Goal: Information Seeking & Learning: Learn about a topic

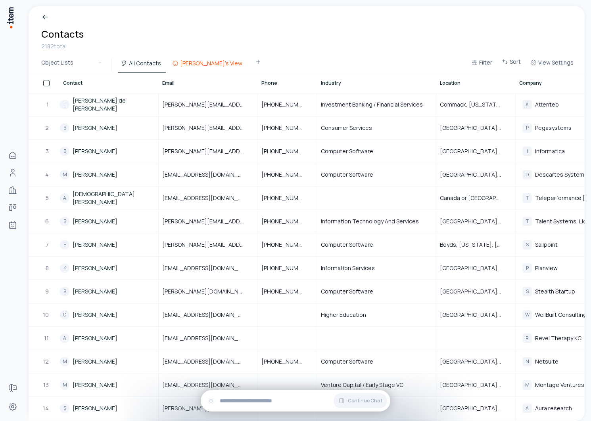
click at [197, 63] on button "[PERSON_NAME]'s View" at bounding box center [208, 66] width 78 height 14
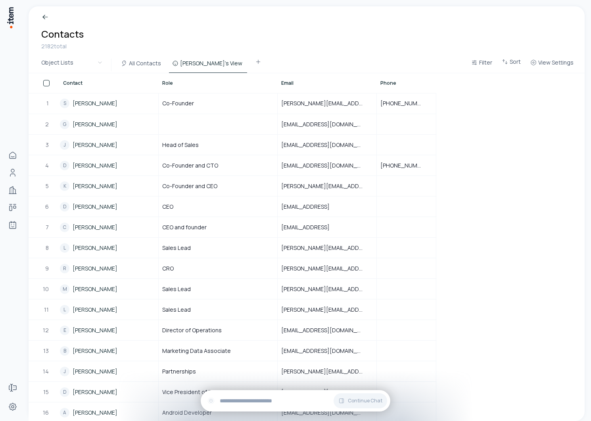
drag, startPoint x: 146, startPoint y: 66, endPoint x: 170, endPoint y: 74, distance: 25.8
click at [146, 66] on button "All Contacts" at bounding box center [142, 66] width 48 height 14
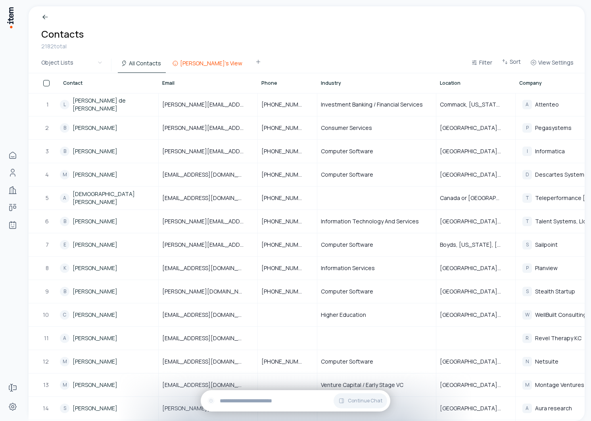
click at [192, 64] on button "[PERSON_NAME]'s View" at bounding box center [208, 66] width 78 height 14
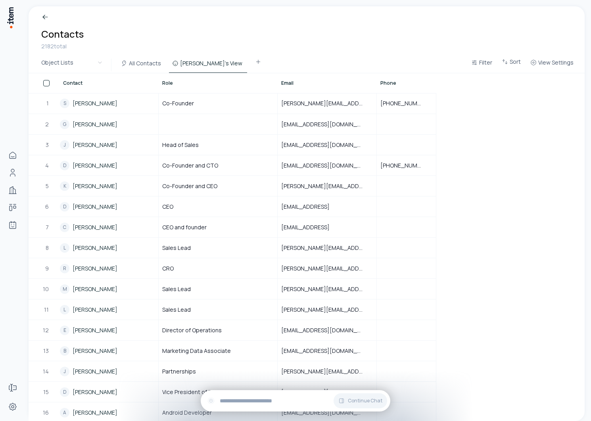
click at [137, 57] on div "All Contacts Akshay's View" at bounding box center [190, 65] width 151 height 16
click at [136, 65] on button "All Contacts" at bounding box center [142, 66] width 48 height 14
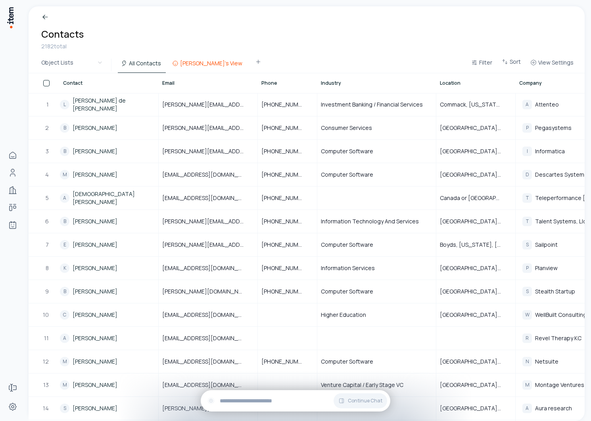
click at [196, 65] on button "[PERSON_NAME]'s View" at bounding box center [208, 66] width 78 height 14
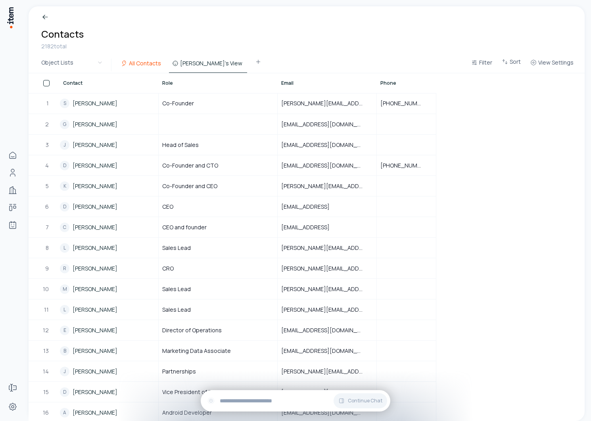
click at [143, 65] on button "All Contacts" at bounding box center [142, 66] width 48 height 14
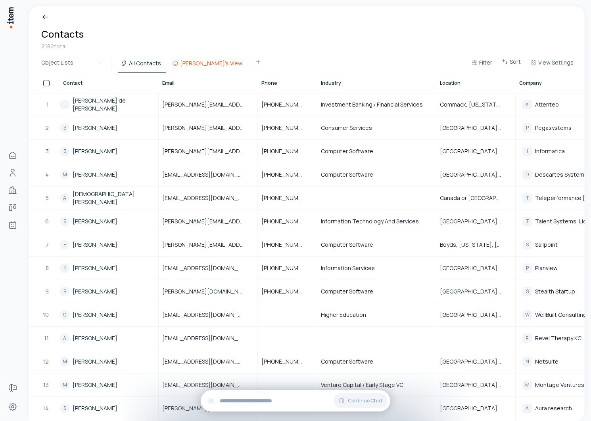
click at [193, 59] on button "[PERSON_NAME]'s View" at bounding box center [208, 66] width 78 height 14
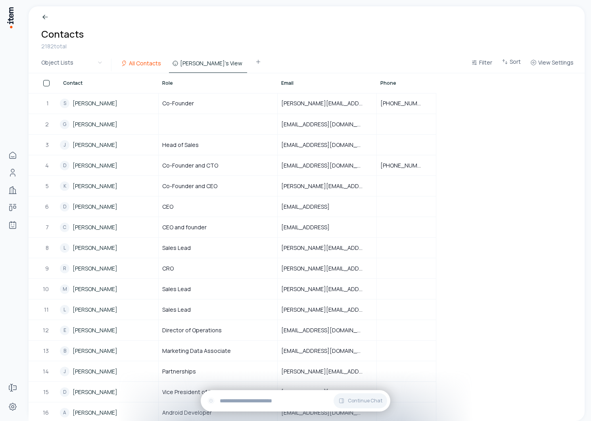
click at [140, 65] on button "All Contacts" at bounding box center [142, 66] width 48 height 14
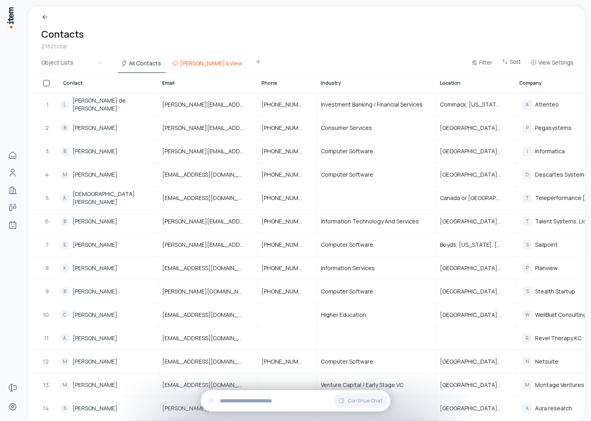
click at [185, 61] on button "[PERSON_NAME]'s View" at bounding box center [208, 66] width 78 height 14
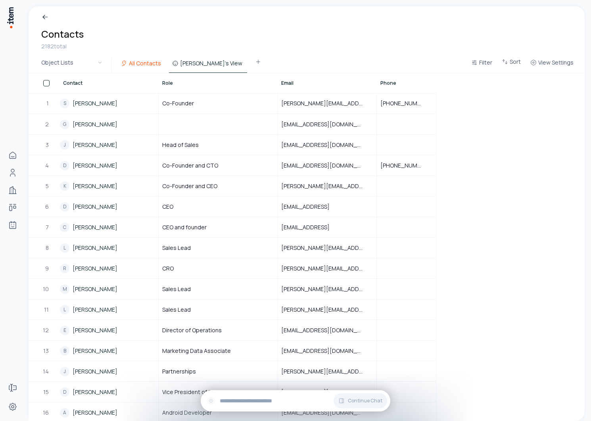
click at [153, 63] on button "All Contacts" at bounding box center [142, 66] width 48 height 14
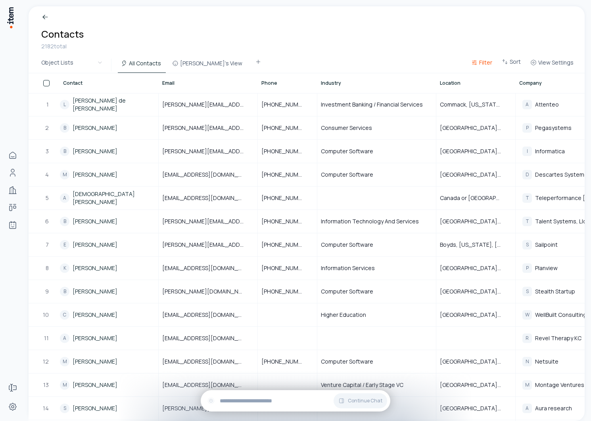
click at [477, 59] on icon "button" at bounding box center [474, 62] width 6 height 6
click at [454, 48] on html "Home People Companies Deals Agents Forms Settings Breadcrumb Contacts 2182 tota…" at bounding box center [295, 210] width 591 height 421
click at [186, 65] on button "[PERSON_NAME]'s View" at bounding box center [208, 66] width 78 height 14
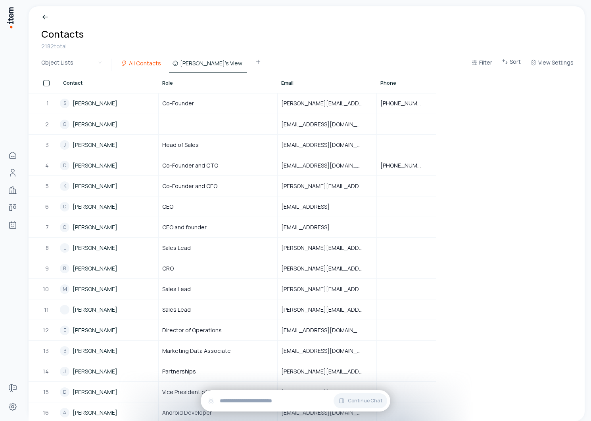
click at [135, 67] on button "All Contacts" at bounding box center [142, 66] width 48 height 14
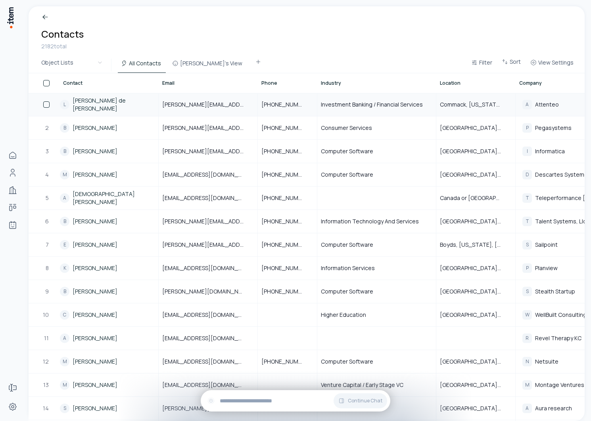
click at [92, 106] on link "[PERSON_NAME] de [PERSON_NAME]" at bounding box center [116, 105] width 86 height 16
click at [493, 62] on button "Filter" at bounding box center [481, 65] width 27 height 14
click at [514, 62] on html "Home People Companies Deals Agents Forms Settings Breadcrumb Contacts 2182 tota…" at bounding box center [295, 210] width 591 height 421
click at [511, 62] on span "Sort" at bounding box center [514, 62] width 11 height 8
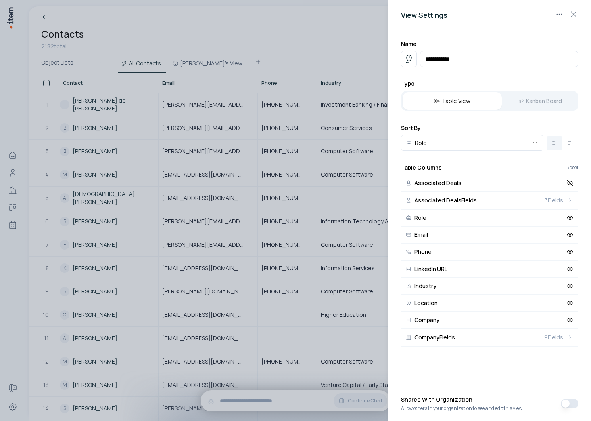
click at [362, 60] on div at bounding box center [295, 210] width 591 height 421
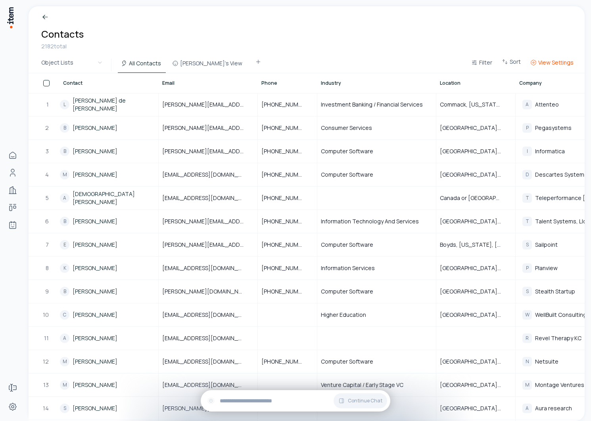
click at [542, 60] on span "View Settings" at bounding box center [555, 63] width 35 height 8
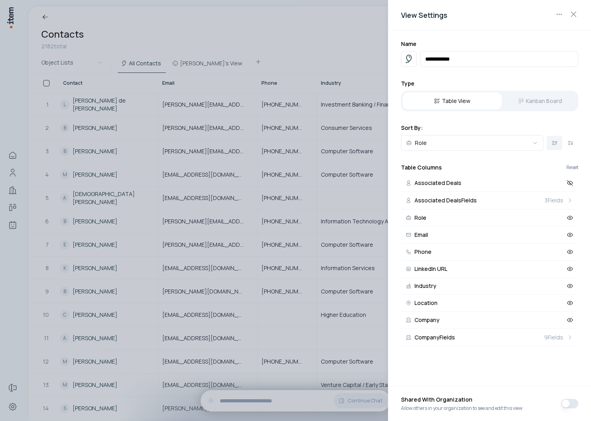
click at [315, 51] on div at bounding box center [295, 210] width 591 height 421
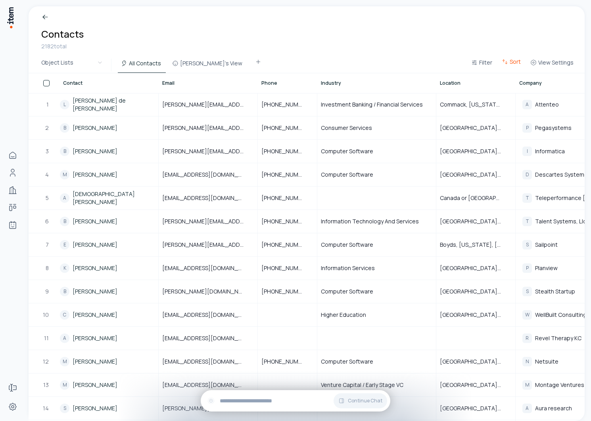
click at [520, 62] on span "Sort" at bounding box center [514, 62] width 11 height 8
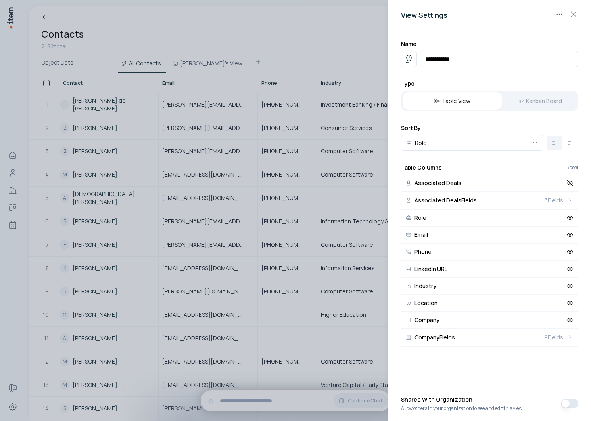
click at [286, 29] on div at bounding box center [295, 210] width 591 height 421
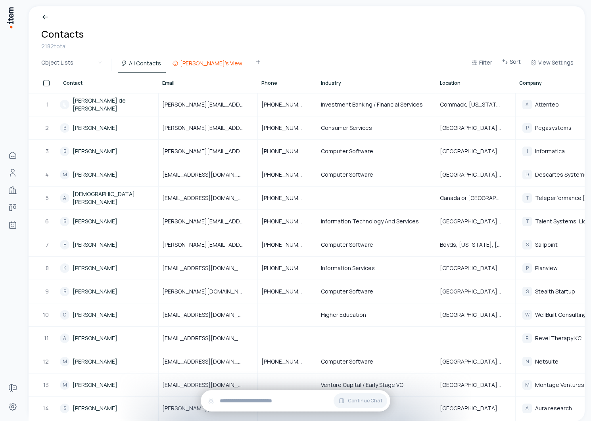
click at [185, 65] on button "[PERSON_NAME]'s View" at bounding box center [208, 66] width 78 height 14
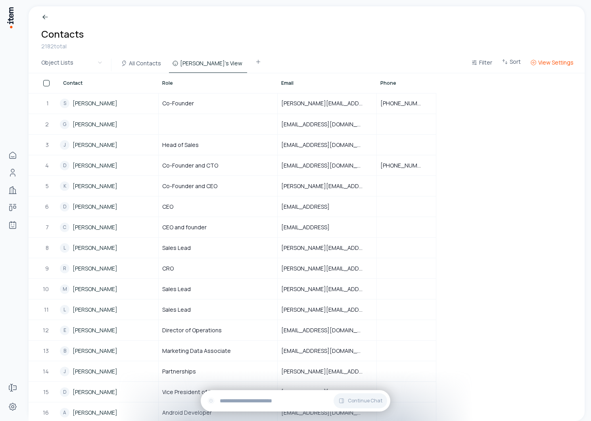
click at [544, 61] on span "View Settings" at bounding box center [555, 63] width 35 height 8
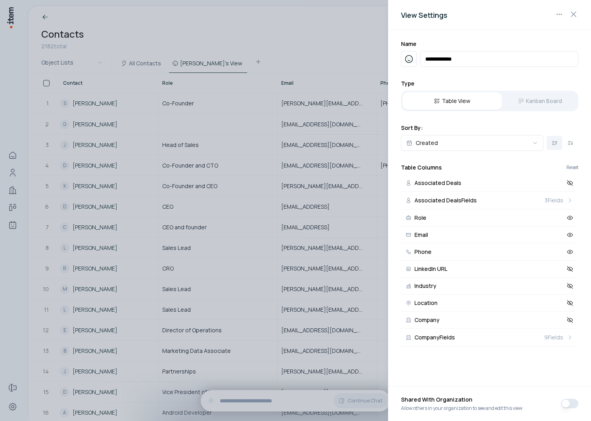
click at [222, 67] on div at bounding box center [295, 210] width 591 height 421
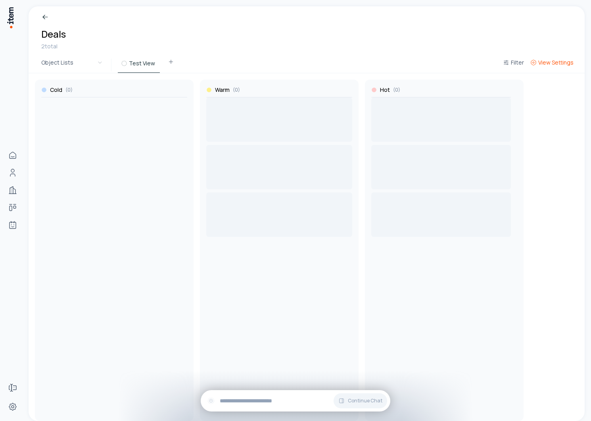
click at [554, 63] on span "View Settings" at bounding box center [555, 63] width 35 height 8
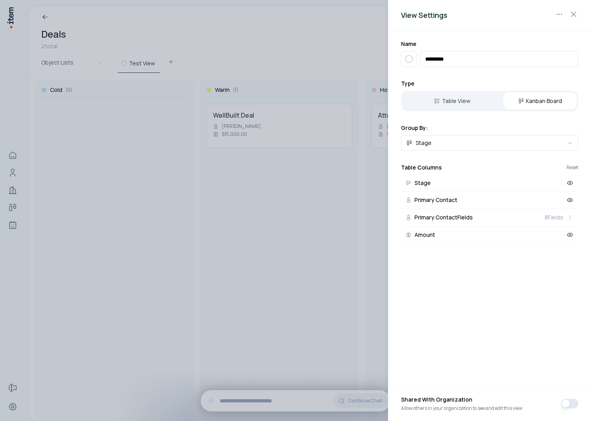
click at [268, 247] on div at bounding box center [295, 210] width 591 height 421
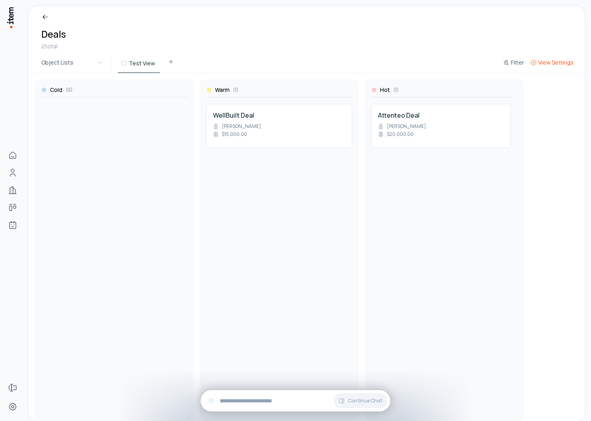
click at [556, 65] on span "View Settings" at bounding box center [555, 63] width 35 height 8
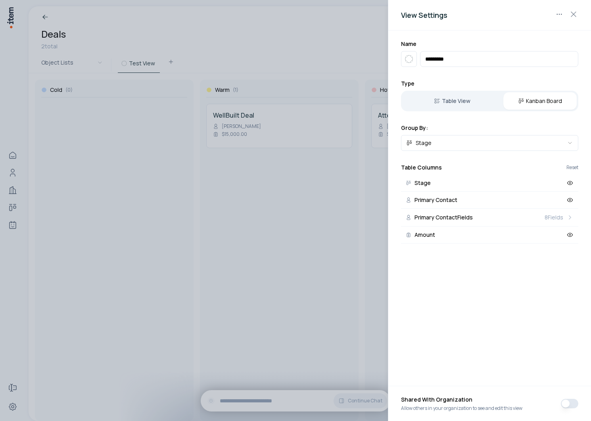
click at [327, 75] on div at bounding box center [295, 210] width 591 height 421
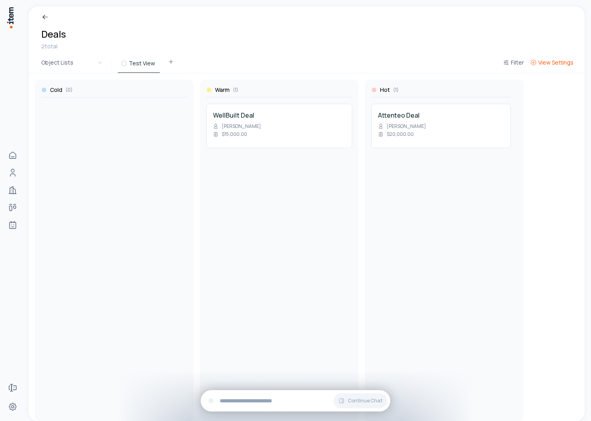
click at [560, 64] on span "View Settings" at bounding box center [555, 63] width 35 height 8
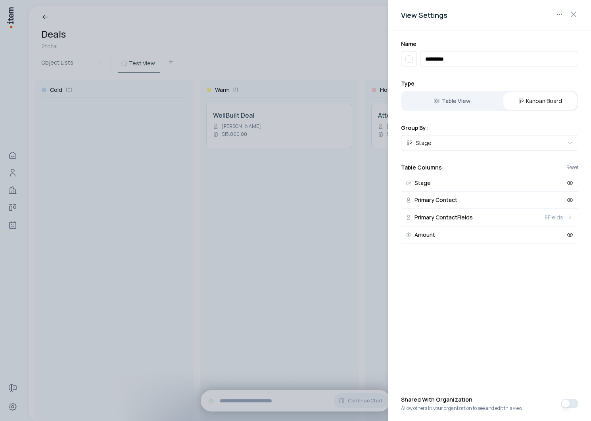
click at [199, 251] on div at bounding box center [295, 210] width 591 height 421
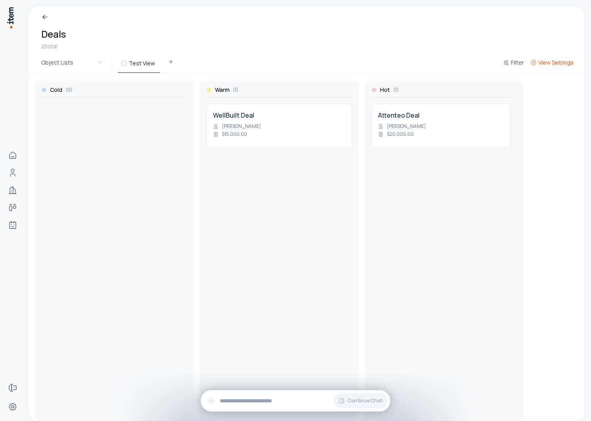
click at [549, 59] on span "View Settings" at bounding box center [555, 63] width 35 height 8
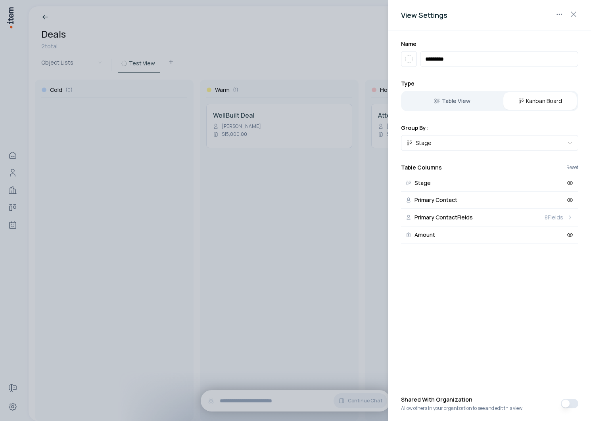
click at [282, 193] on div at bounding box center [295, 210] width 591 height 421
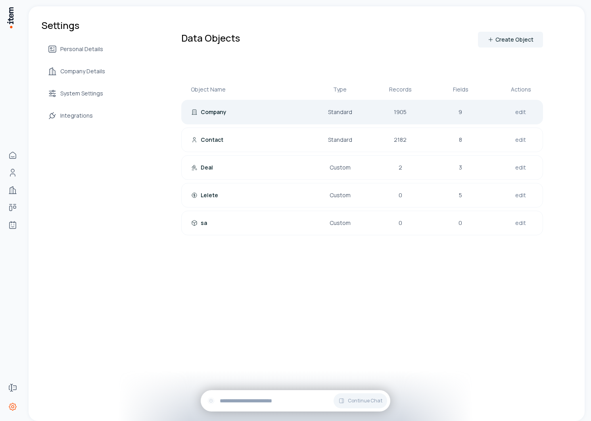
click at [203, 112] on p "Company" at bounding box center [214, 112] width 26 height 8
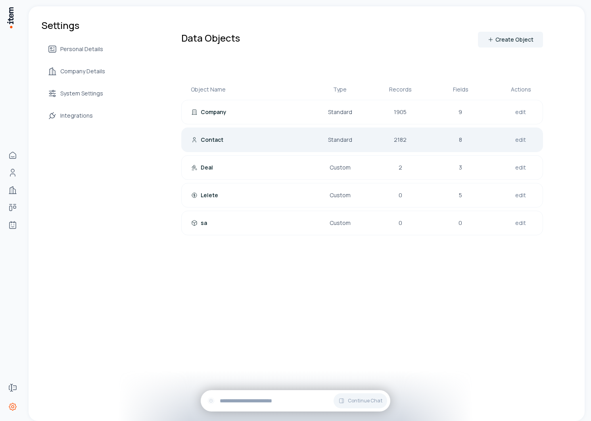
click at [220, 142] on p "Contact" at bounding box center [212, 140] width 23 height 8
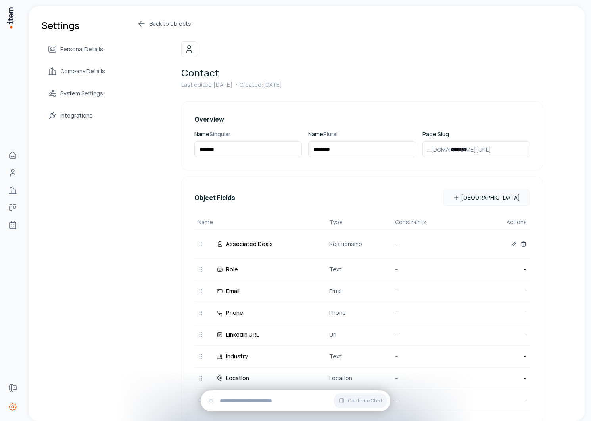
scroll to position [94, 0]
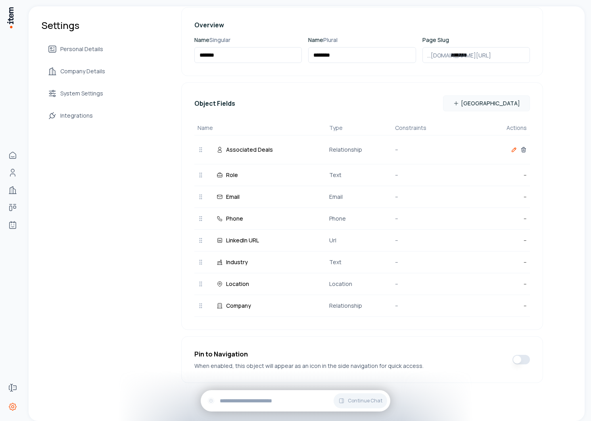
click at [511, 151] on icon "button" at bounding box center [514, 150] width 6 height 6
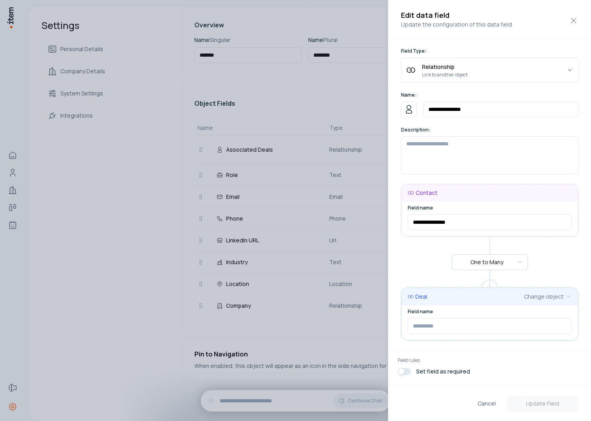
type input "**********"
click at [486, 407] on button "Cancel" at bounding box center [486, 404] width 31 height 16
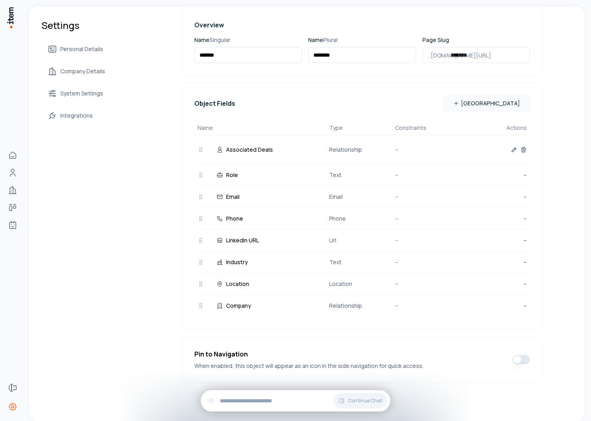
scroll to position [0, 0]
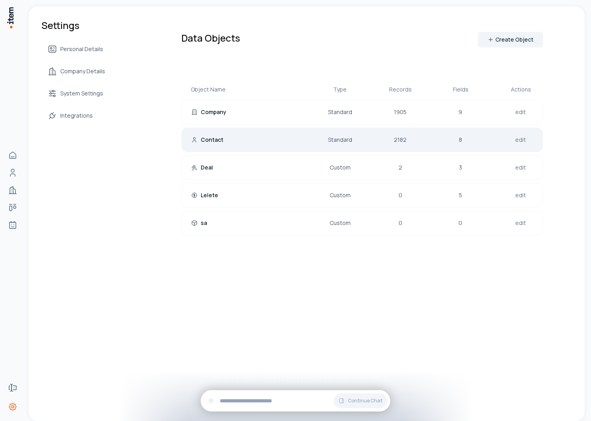
click at [270, 144] on div "Contact Standard 2182 8 edit" at bounding box center [361, 140] width 361 height 25
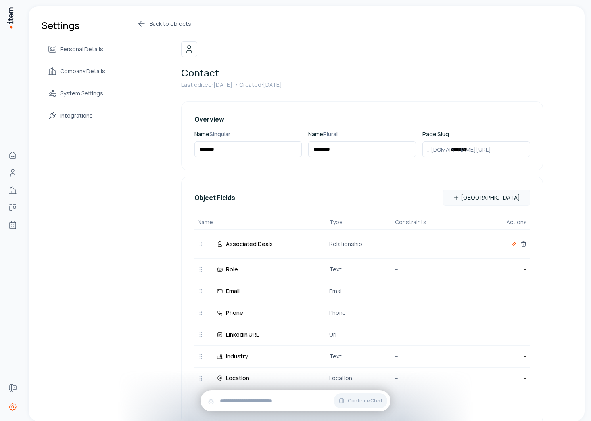
click at [512, 243] on icon "button" at bounding box center [514, 244] width 4 height 4
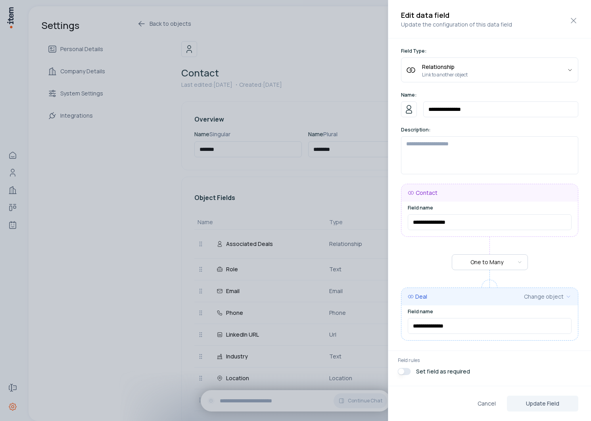
click at [299, 262] on div at bounding box center [295, 210] width 591 height 421
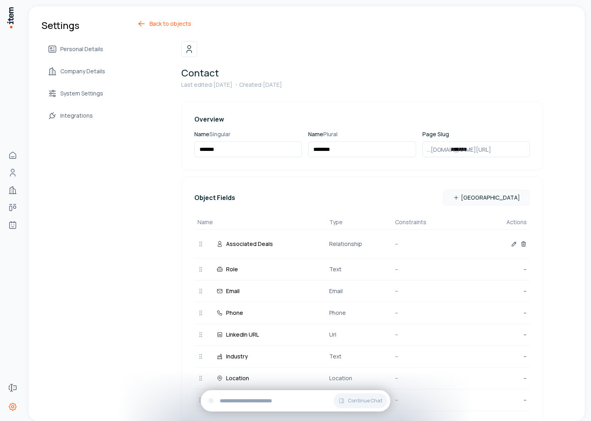
click at [140, 26] on icon at bounding box center [142, 24] width 10 height 10
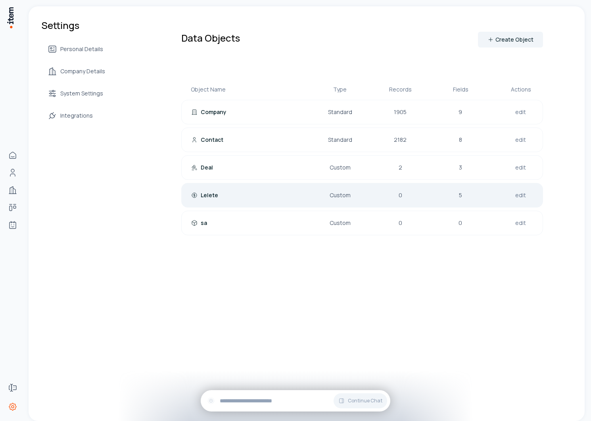
click at [245, 194] on div "Lelete" at bounding box center [241, 195] width 101 height 8
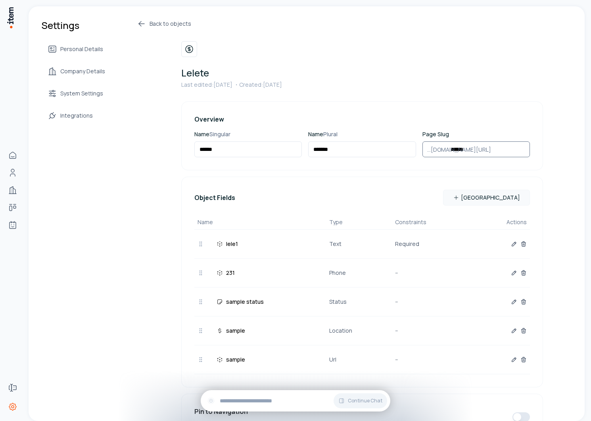
click at [478, 149] on input "******" at bounding box center [475, 150] width 107 height 16
click at [373, 101] on div "Overview Name Singular ****** Name Plural ******* Page Slug ...item.io/ ******" at bounding box center [361, 135] width 361 height 69
click at [360, 149] on input "*******" at bounding box center [361, 150] width 107 height 16
click at [278, 149] on input "******" at bounding box center [247, 150] width 107 height 16
click at [137, 27] on icon at bounding box center [142, 24] width 10 height 10
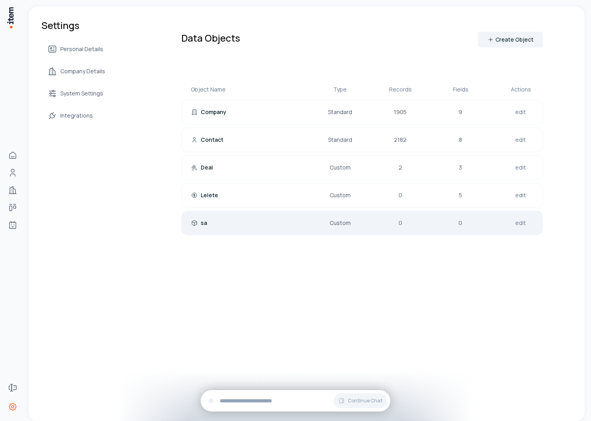
click at [224, 217] on div "sa Custom 0 0 edit" at bounding box center [361, 223] width 361 height 25
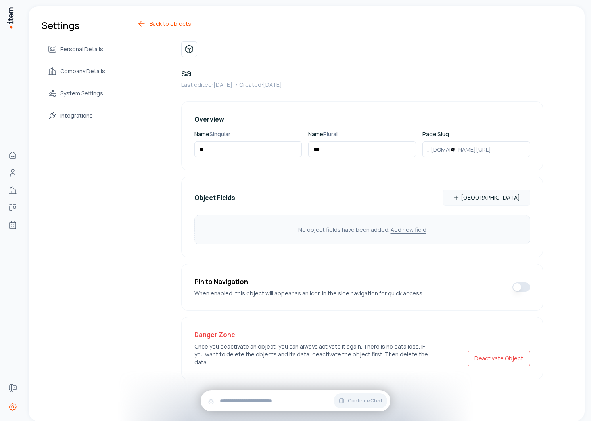
click at [146, 25] on link "Back to objects" at bounding box center [340, 24] width 406 height 10
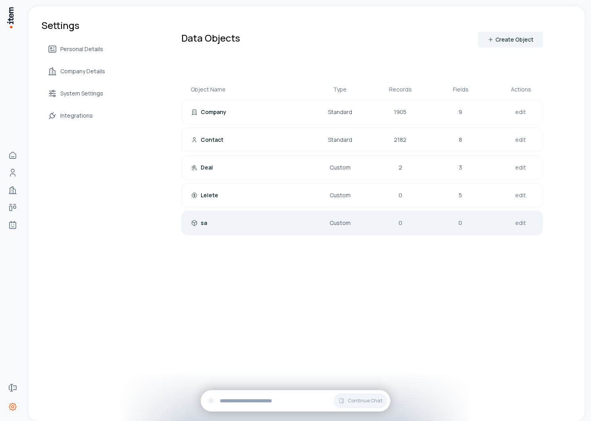
click at [253, 228] on div "sa Custom 0 0 edit" at bounding box center [361, 223] width 361 height 25
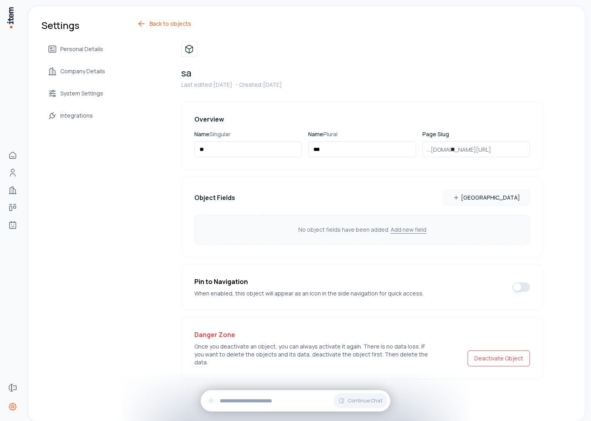
click at [153, 26] on link "Back to objects" at bounding box center [340, 24] width 406 height 10
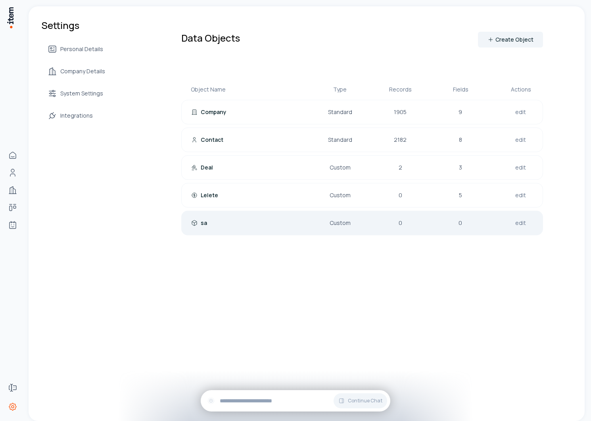
click at [243, 213] on div "sa Custom 0 0 edit" at bounding box center [361, 223] width 361 height 25
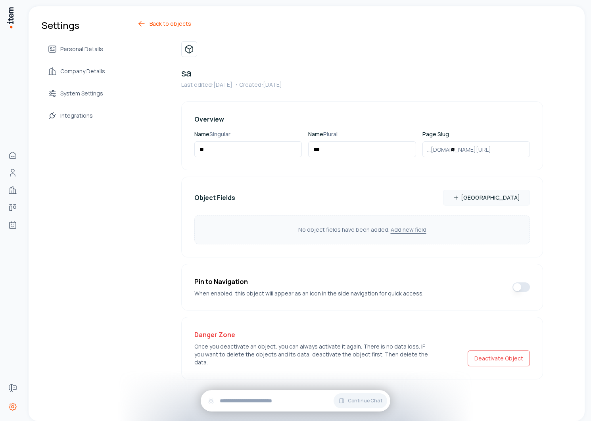
click at [169, 25] on link "Back to objects" at bounding box center [340, 24] width 406 height 10
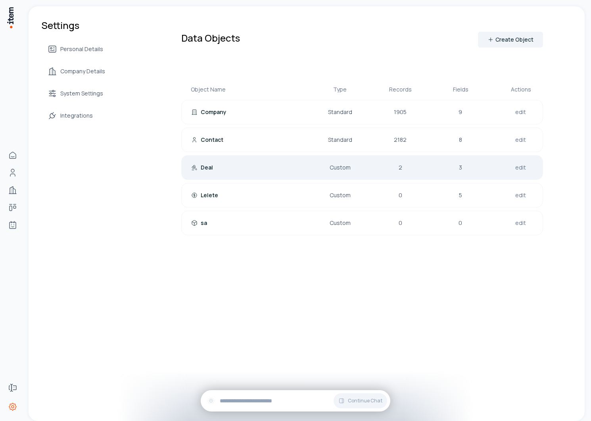
click at [264, 166] on div "Deal" at bounding box center [241, 168] width 101 height 8
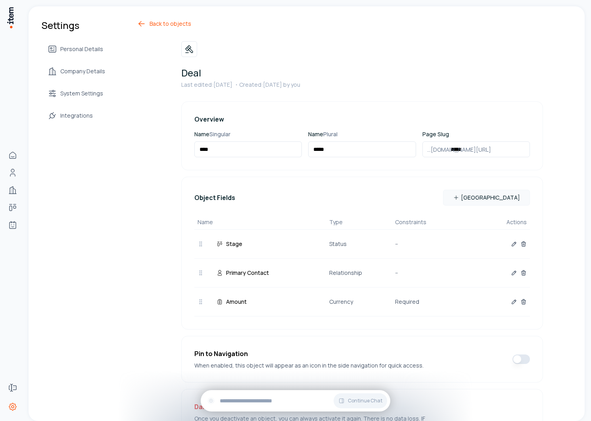
click at [157, 28] on link "Back to objects" at bounding box center [340, 24] width 406 height 10
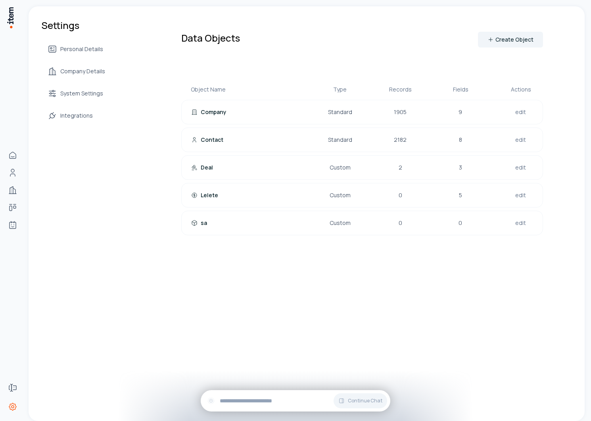
click at [21, 173] on link "People" at bounding box center [13, 173] width 16 height 16
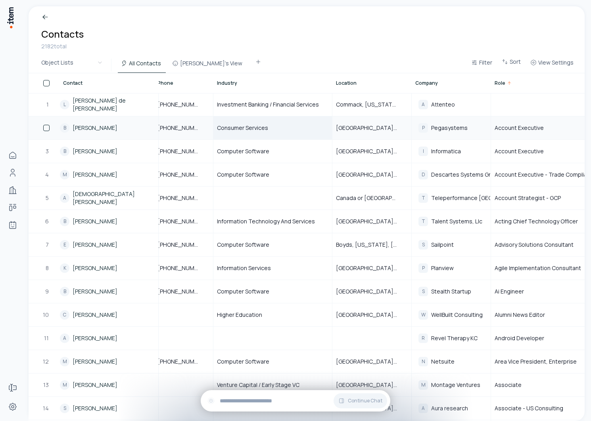
scroll to position [0, 229]
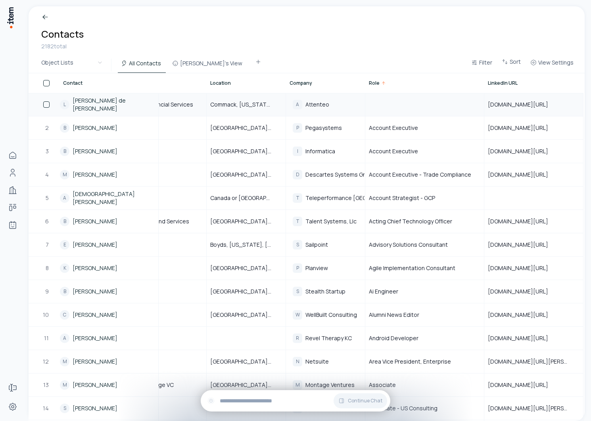
click at [46, 105] on button "button" at bounding box center [46, 104] width 6 height 6
click at [46, 128] on button "button" at bounding box center [46, 128] width 6 height 6
click at [46, 105] on button "button" at bounding box center [46, 104] width 6 height 6
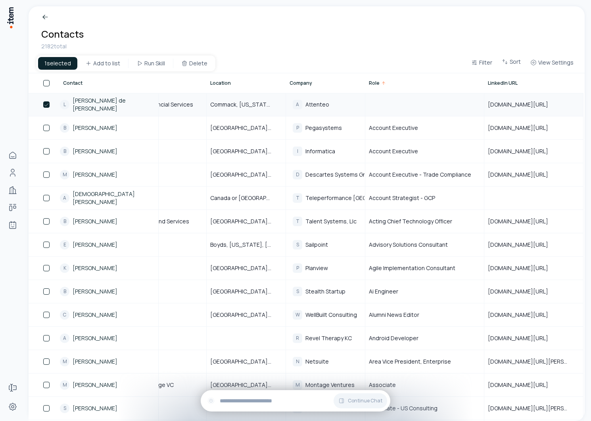
click at [46, 105] on button "button" at bounding box center [46, 104] width 6 height 6
click at [45, 107] on button "button" at bounding box center [46, 104] width 6 height 6
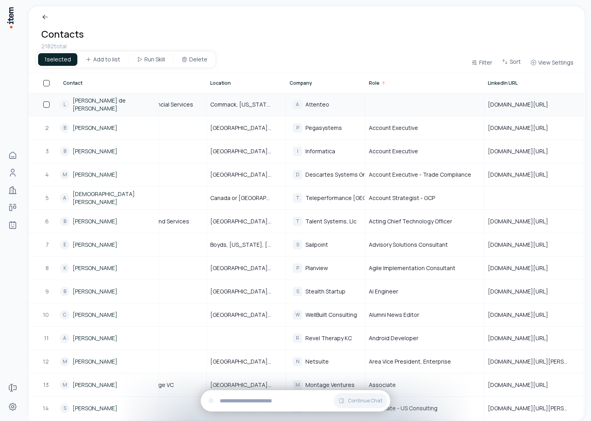
click at [45, 107] on button "button" at bounding box center [46, 104] width 6 height 6
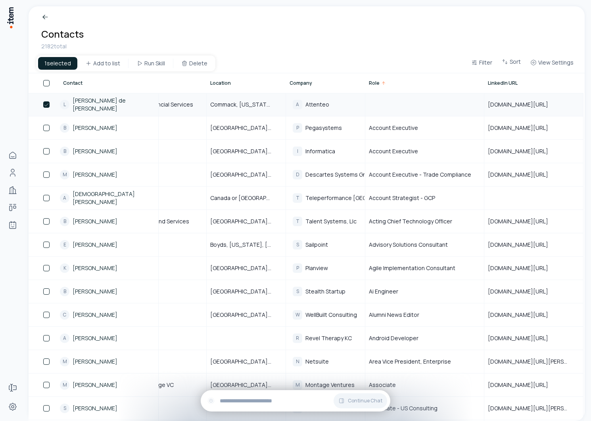
click at [45, 107] on button "button" at bounding box center [46, 104] width 6 height 6
click at [44, 152] on button "button" at bounding box center [46, 151] width 6 height 6
click at [46, 128] on button "button" at bounding box center [46, 128] width 6 height 6
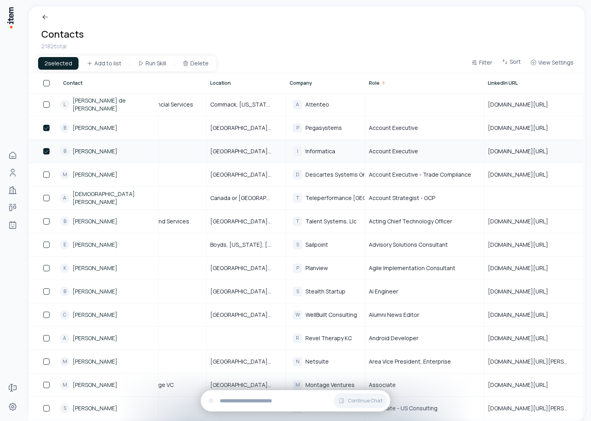
click at [46, 151] on button "button" at bounding box center [46, 151] width 6 height 6
click at [46, 125] on button "button" at bounding box center [46, 128] width 6 height 6
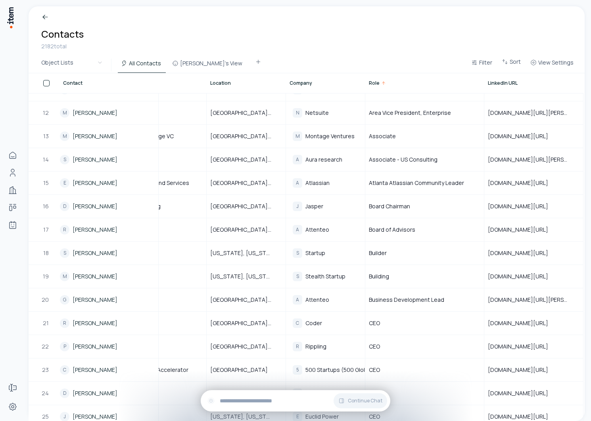
scroll to position [102, 229]
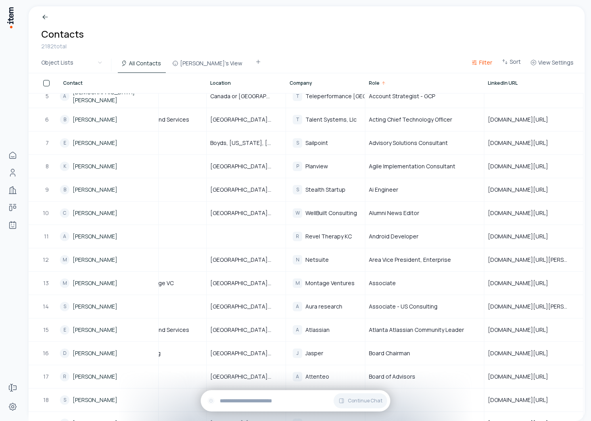
click at [488, 65] on span "Filter" at bounding box center [485, 63] width 13 height 8
click at [472, 41] on html "Home People Companies Deals Agents Forms Settings Breadcrumb Contacts 2182 tota…" at bounding box center [295, 210] width 591 height 421
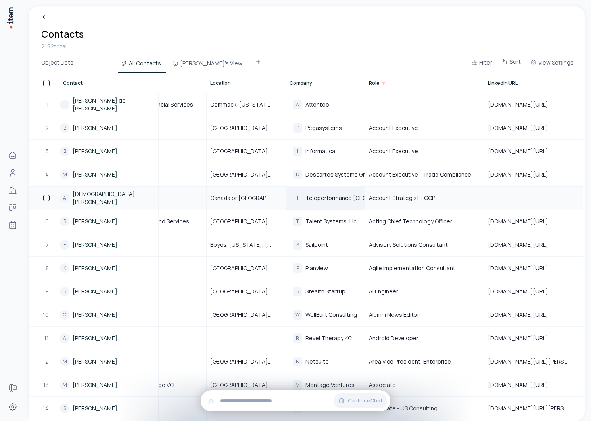
click at [319, 195] on span "Teleperformance [GEOGRAPHIC_DATA]" at bounding box center [357, 198] width 105 height 7
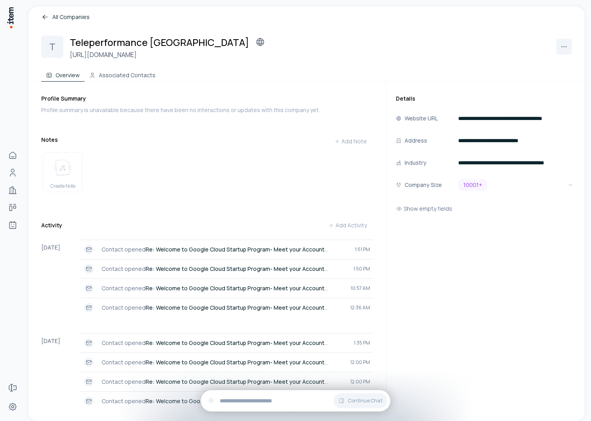
scroll to position [34, 0]
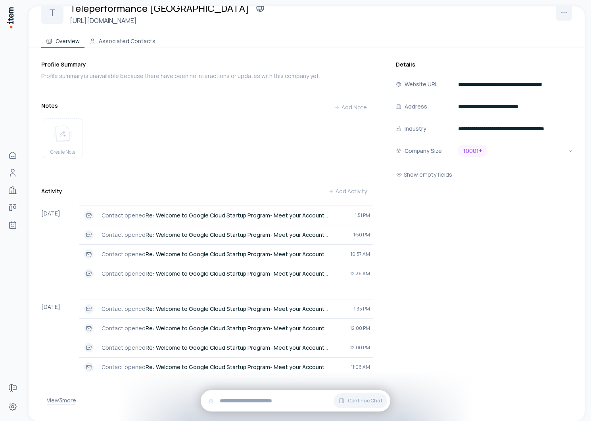
click at [66, 403] on button "View 3 more" at bounding box center [61, 401] width 29 height 16
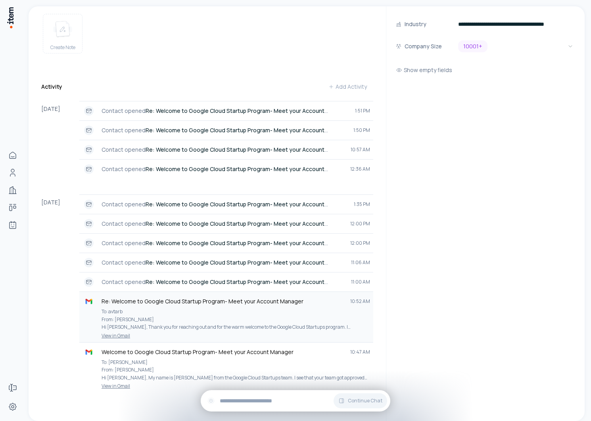
click at [117, 335] on link "View in Gmail" at bounding box center [225, 336] width 287 height 6
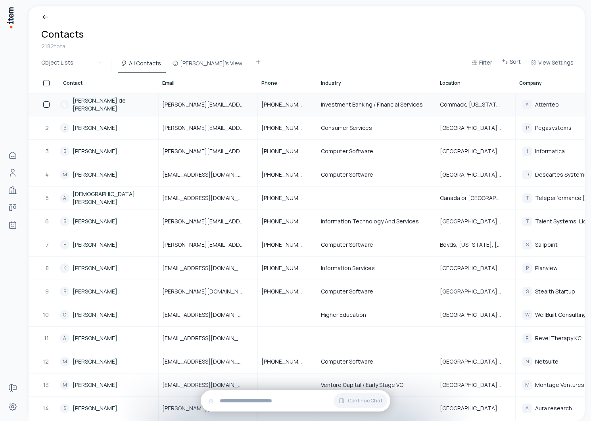
click at [91, 103] on link "[PERSON_NAME] de [PERSON_NAME]" at bounding box center [116, 105] width 86 height 16
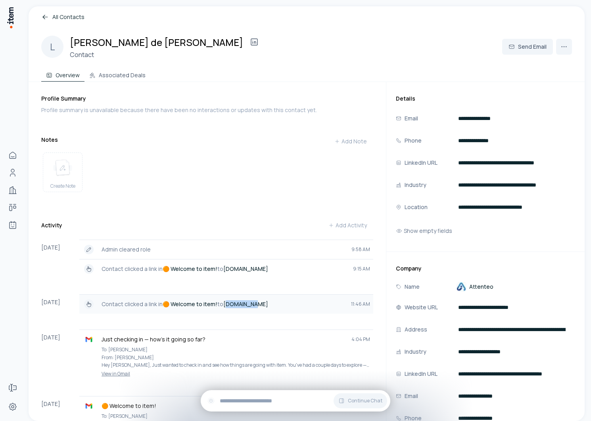
drag, startPoint x: 254, startPoint y: 307, endPoint x: 224, endPoint y: 307, distance: 29.7
click at [224, 307] on p "Contact clicked a link in 🟠 Welcome to item! to [DOMAIN_NAME]" at bounding box center [222, 304] width 243 height 8
click at [247, 208] on div "Profile Summary Profile summary is unavailable because there have been no inter…" at bounding box center [213, 290] width 345 height 416
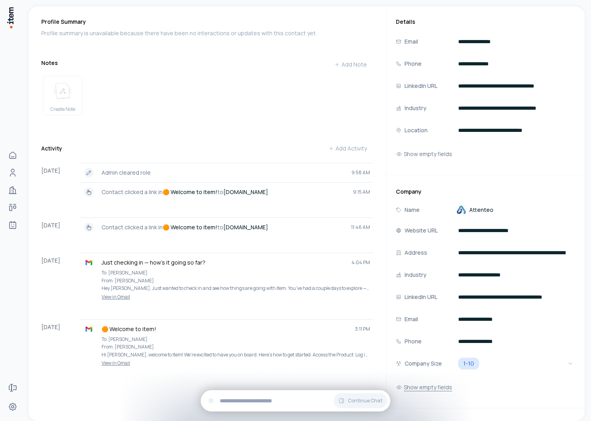
click at [436, 383] on button "Show empty fields" at bounding box center [424, 388] width 56 height 16
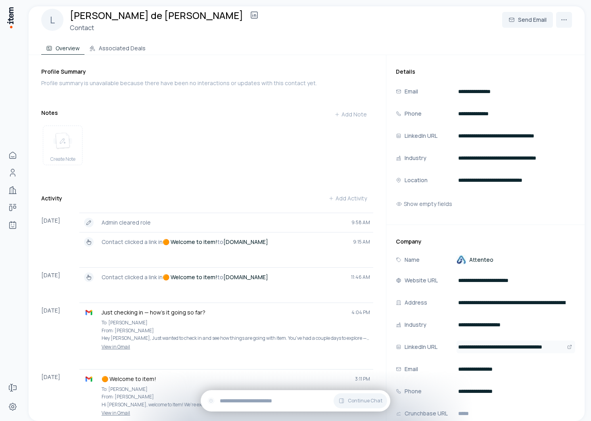
scroll to position [0, 0]
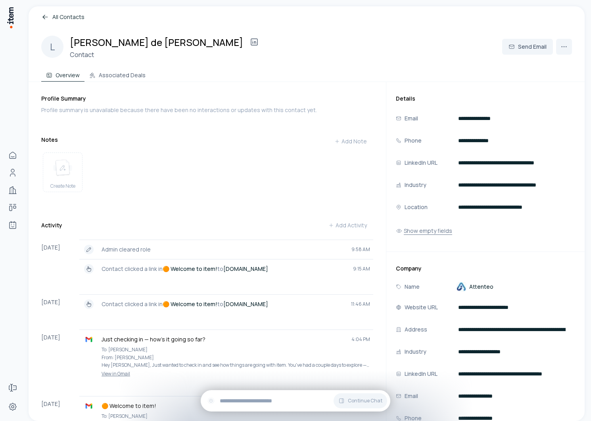
click at [431, 230] on button "Show empty fields" at bounding box center [424, 231] width 56 height 16
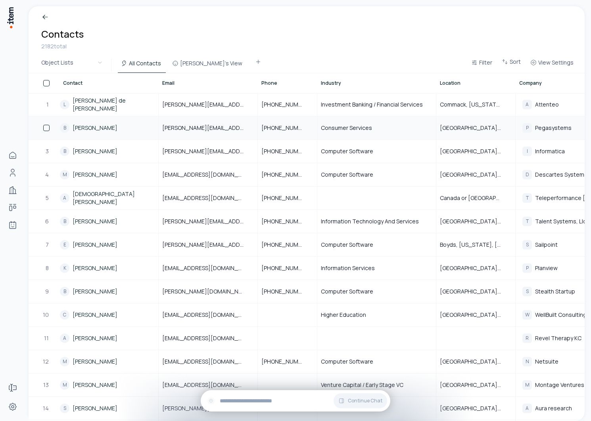
click at [87, 126] on link "[PERSON_NAME]" at bounding box center [95, 128] width 45 height 8
click at [88, 108] on link "[PERSON_NAME] de [PERSON_NAME]" at bounding box center [116, 105] width 86 height 16
click at [88, 224] on link "[PERSON_NAME]" at bounding box center [95, 222] width 45 height 8
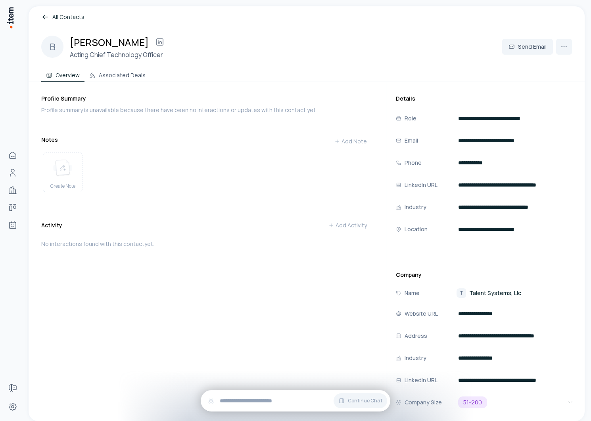
click at [504, 295] on span "Talent Systems, Llc" at bounding box center [495, 293] width 52 height 8
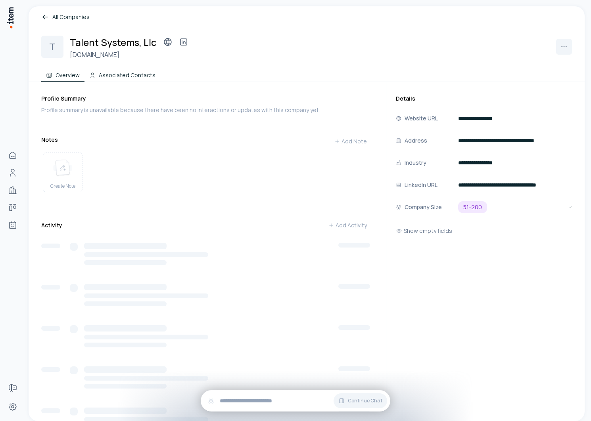
click at [126, 79] on button "Associated Contacts" at bounding box center [122, 74] width 76 height 16
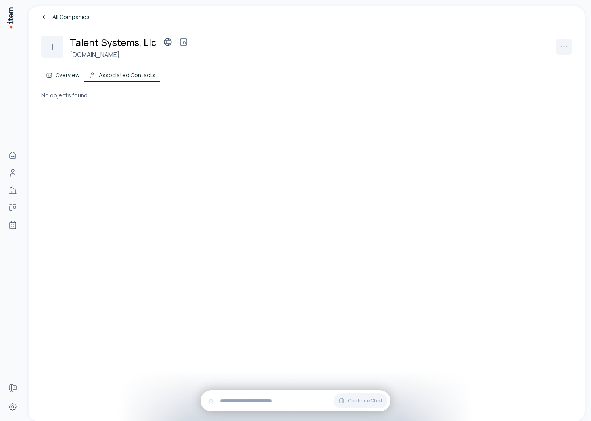
drag, startPoint x: 63, startPoint y: 70, endPoint x: 76, endPoint y: 71, distance: 12.3
click at [63, 70] on button "Overview" at bounding box center [62, 74] width 43 height 16
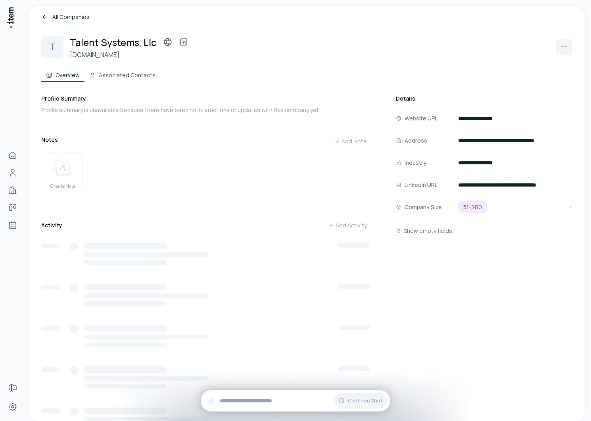
click at [151, 82] on div "Profile Summary Profile summary is unavailable because there have been no inter…" at bounding box center [213, 324] width 345 height 484
click at [136, 77] on button "Associated Contacts" at bounding box center [122, 74] width 76 height 16
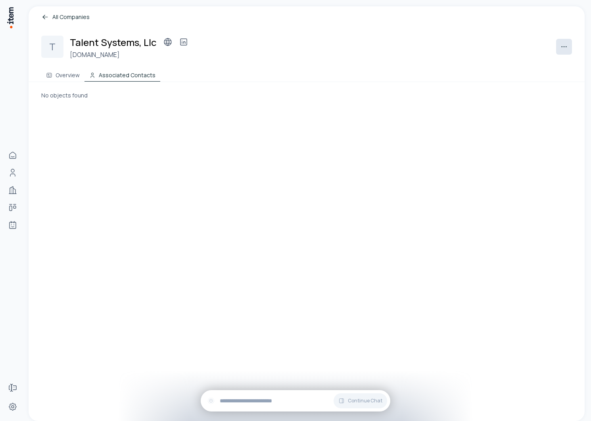
click at [558, 48] on html "Home People Companies Deals Agents Forms Settings All Companies T Talent System…" at bounding box center [295, 210] width 591 height 421
click at [344, 51] on html "Home People Companies Deals Agents Forms Settings All Companies T Talent System…" at bounding box center [295, 210] width 591 height 421
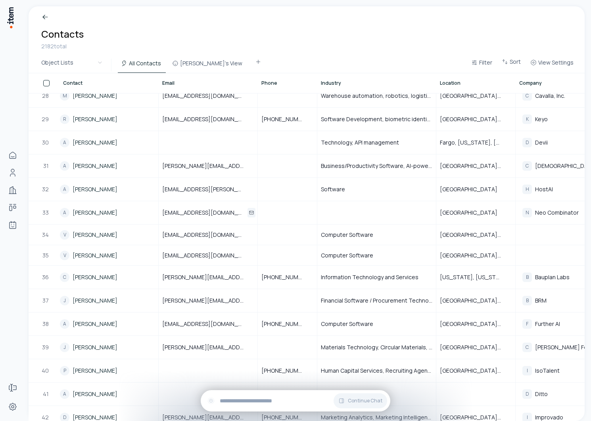
scroll to position [644, 0]
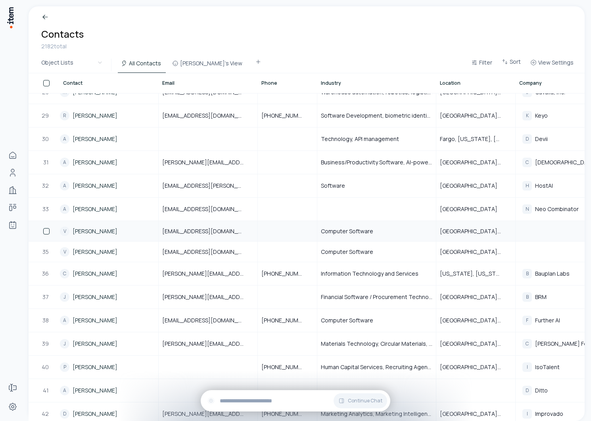
click at [89, 231] on link "[PERSON_NAME]" at bounding box center [95, 232] width 45 height 8
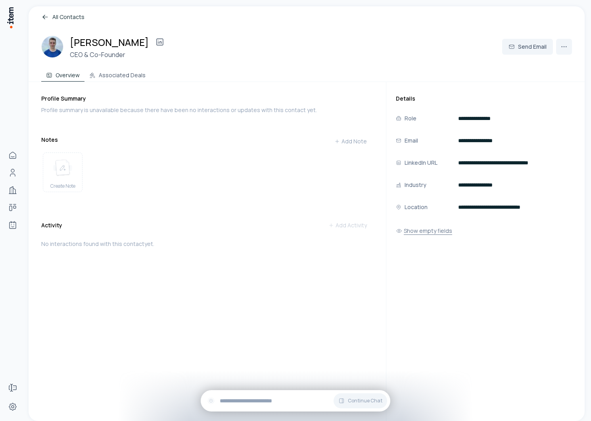
click at [425, 234] on button "Show empty fields" at bounding box center [424, 231] width 56 height 16
click at [570, 49] on html "**********" at bounding box center [295, 210] width 591 height 421
click at [566, 42] on html "**********" at bounding box center [295, 210] width 591 height 421
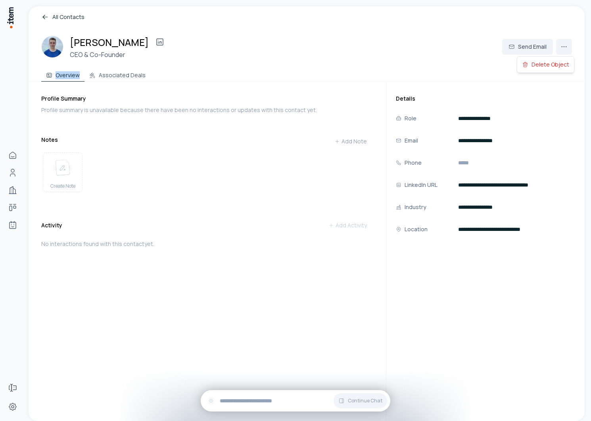
click at [566, 42] on html "**********" at bounding box center [295, 210] width 591 height 421
click at [121, 69] on button "Associated Deals" at bounding box center [117, 74] width 66 height 16
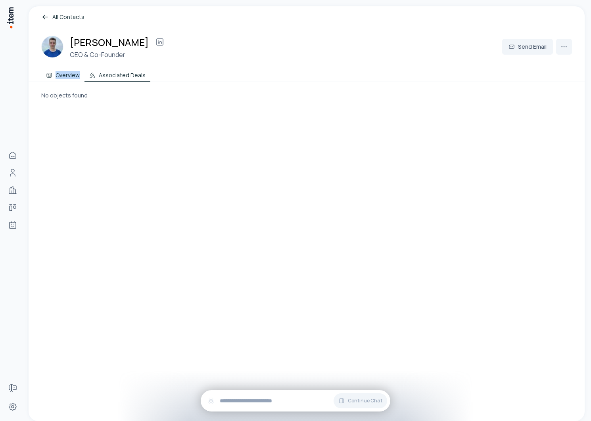
click at [74, 71] on button "Overview" at bounding box center [62, 74] width 43 height 16
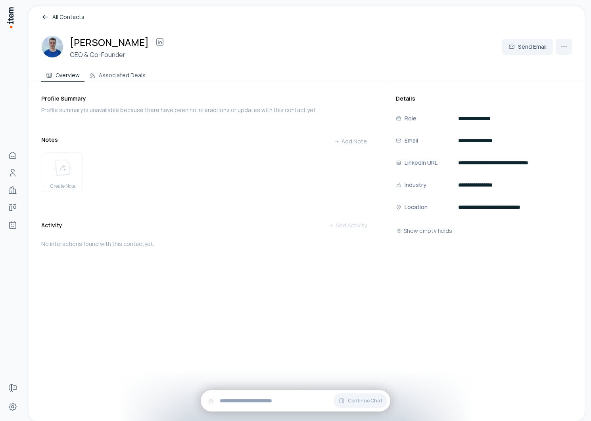
click at [235, 71] on div "Overview Associated Deals" at bounding box center [306, 74] width 530 height 16
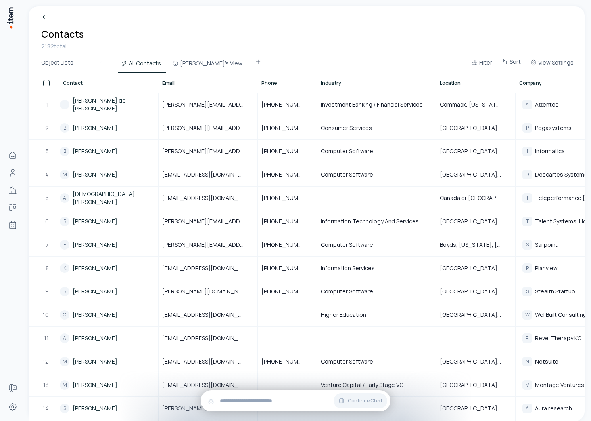
scroll to position [0, 229]
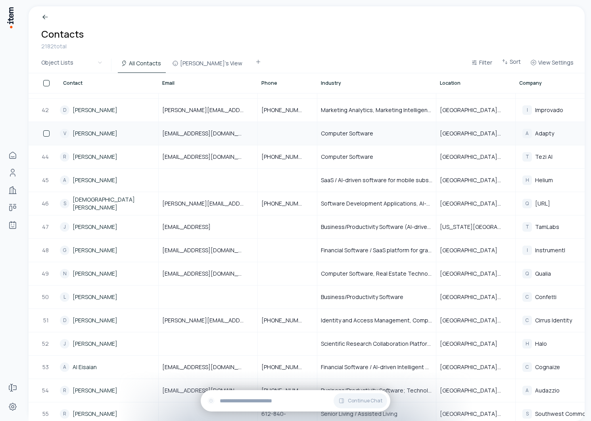
scroll to position [964, 0]
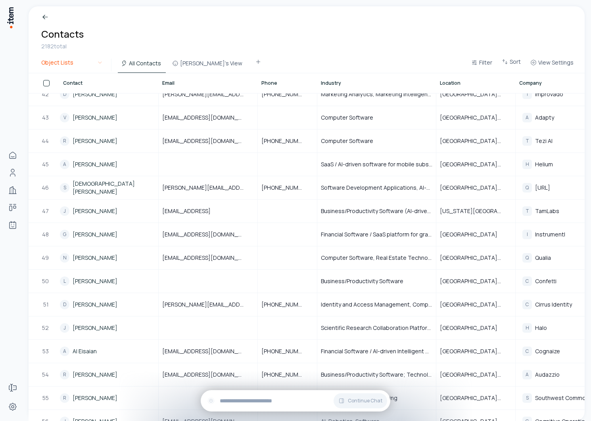
click at [82, 64] on html "Home People Companies Deals Agents Forms Settings Breadcrumb Contacts 2182 tota…" at bounding box center [295, 210] width 591 height 421
click at [83, 48] on html "Home People Companies Deals Agents Forms Settings Breadcrumb Contacts 2182 tota…" at bounding box center [295, 210] width 591 height 421
click at [69, 61] on html "Home People Companies Deals Agents Forms Settings Breadcrumb Contacts 2182 tota…" at bounding box center [295, 210] width 591 height 421
click at [148, 35] on html "Home People Companies Deals Agents Forms Settings Breadcrumb Contacts 2182 tota…" at bounding box center [295, 210] width 591 height 421
click at [81, 69] on html "Home People Companies Deals Agents Forms Settings Breadcrumb Contacts 2182 tota…" at bounding box center [295, 210] width 591 height 421
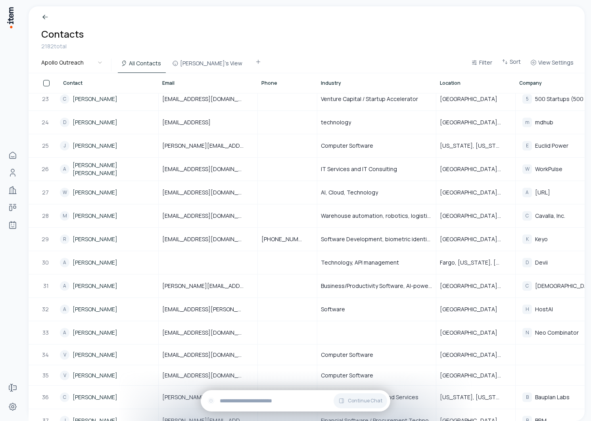
scroll to position [0, 0]
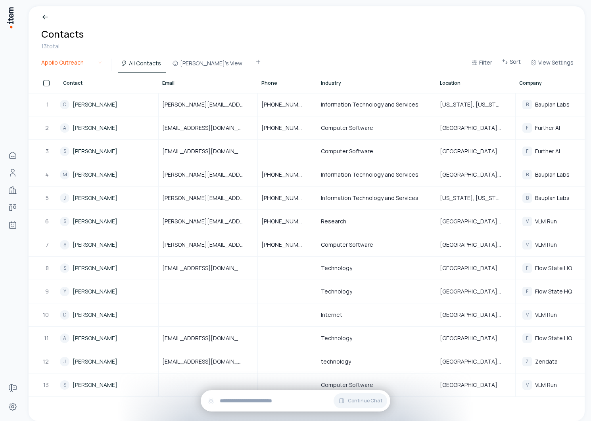
click at [89, 69] on html "Home People Companies Deals Agents Forms Settings Breadcrumb Contacts 13 total …" at bounding box center [295, 210] width 591 height 421
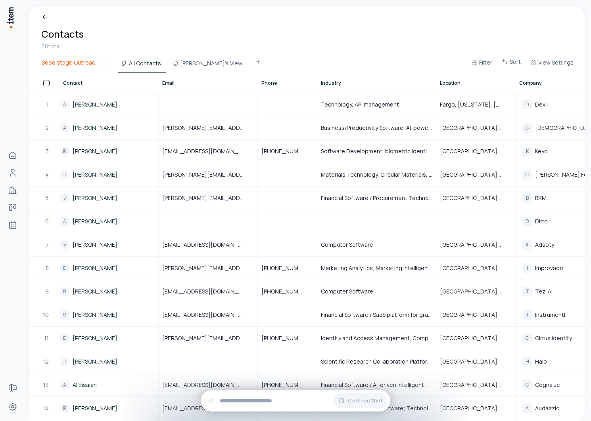
click at [86, 60] on html "Home People Companies Deals Agents Forms Settings Breadcrumb Contacts 68 total …" at bounding box center [295, 210] width 591 height 421
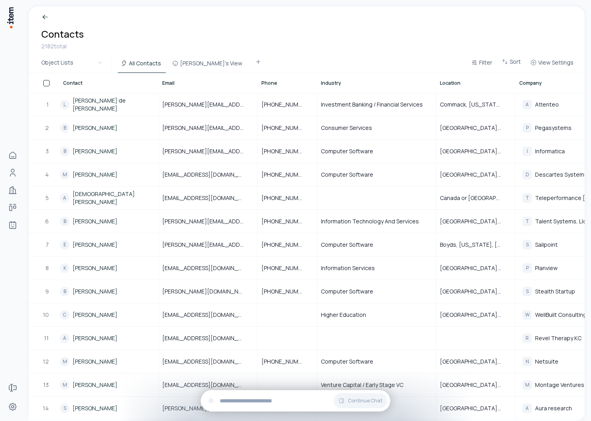
click at [92, 82] on div "Contact" at bounding box center [109, 83] width 92 height 6
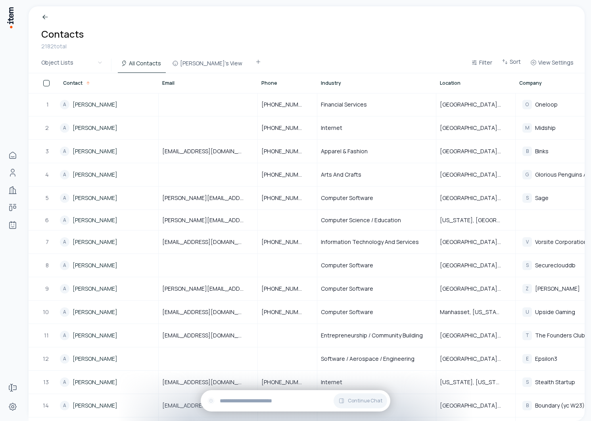
click at [79, 80] on span "Contact" at bounding box center [72, 83] width 19 height 6
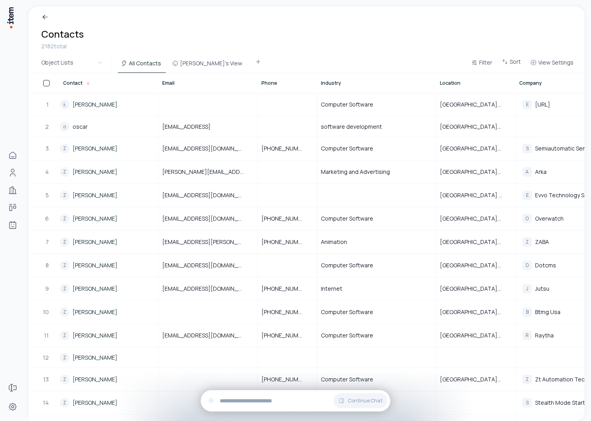
click at [79, 82] on span "Contact" at bounding box center [72, 83] width 19 height 6
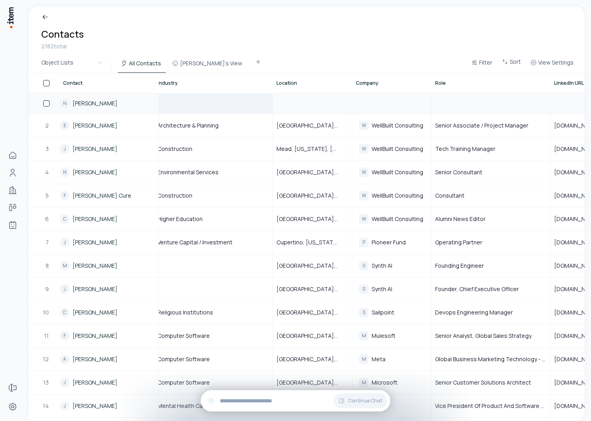
scroll to position [0, 229]
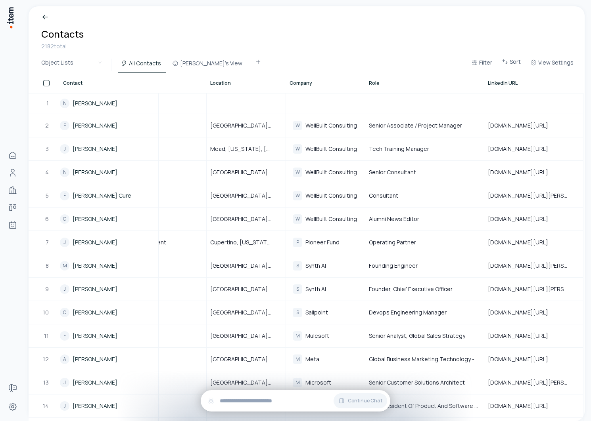
click at [375, 82] on span "Role" at bounding box center [374, 83] width 11 height 6
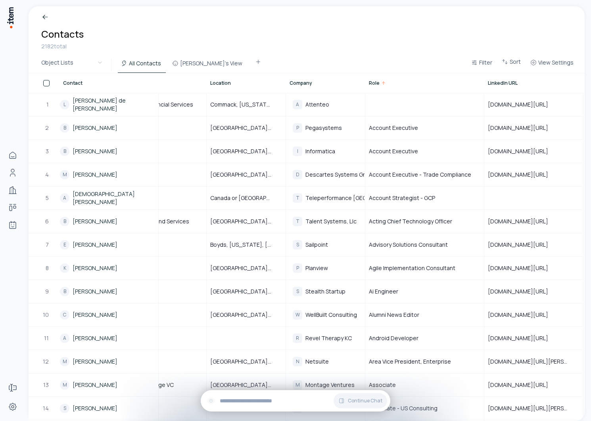
click at [375, 82] on span "Role" at bounding box center [374, 83] width 11 height 6
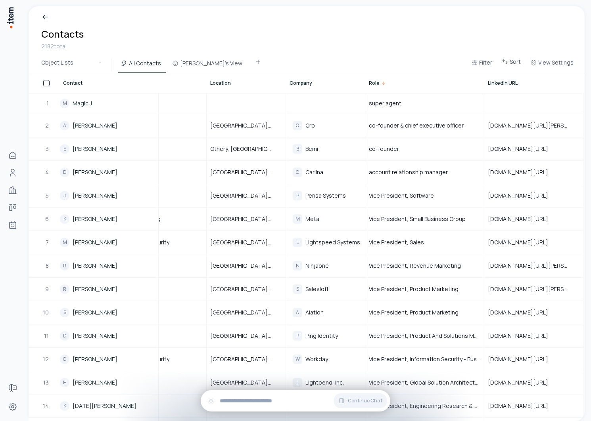
click at [375, 82] on span "Role" at bounding box center [374, 83] width 11 height 6
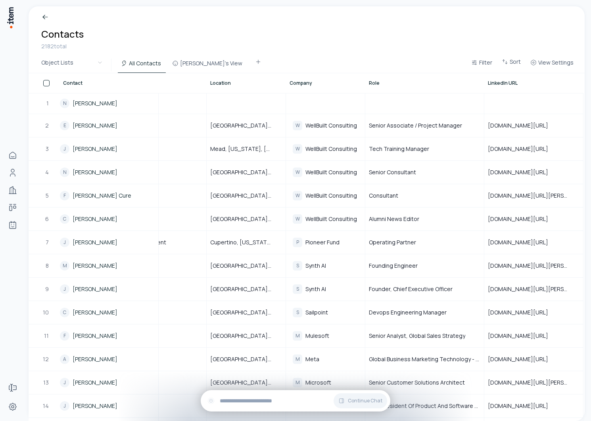
click at [374, 82] on span "Role" at bounding box center [374, 83] width 11 height 6
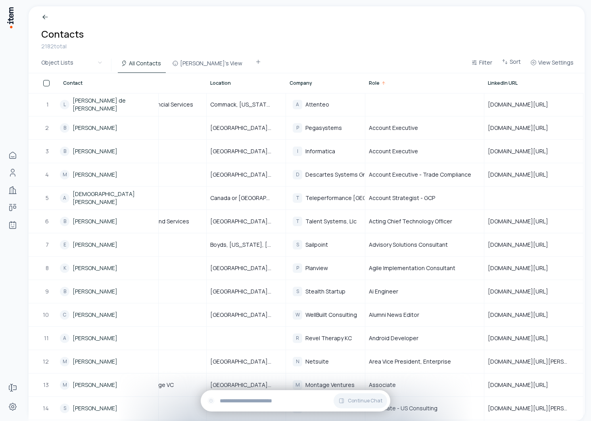
click at [374, 82] on span "Role" at bounding box center [374, 83] width 11 height 6
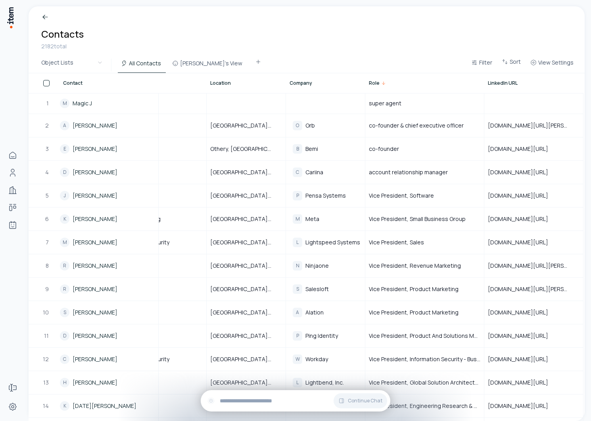
click at [374, 82] on span "Role" at bounding box center [374, 83] width 11 height 6
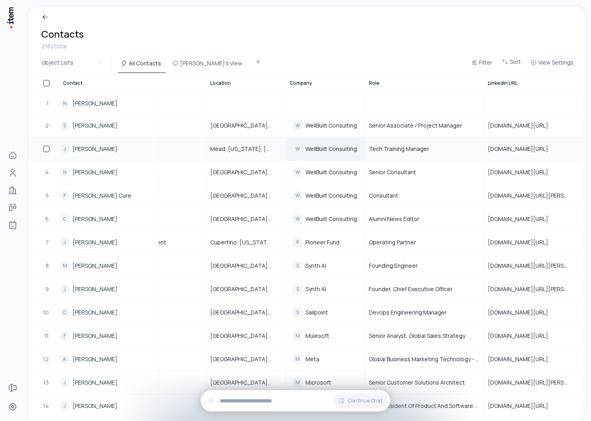
scroll to position [0, 0]
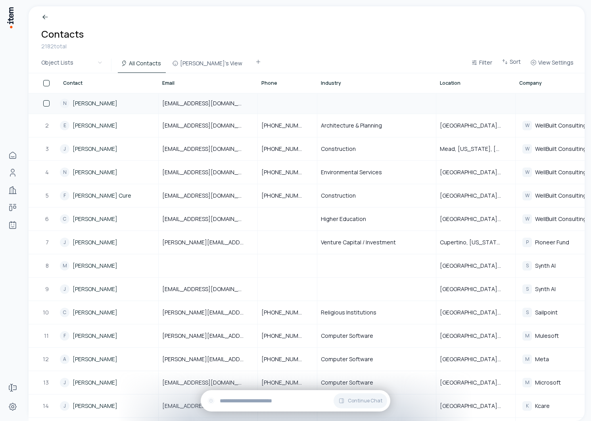
click at [106, 107] on link "[PERSON_NAME]" at bounding box center [95, 103] width 45 height 8
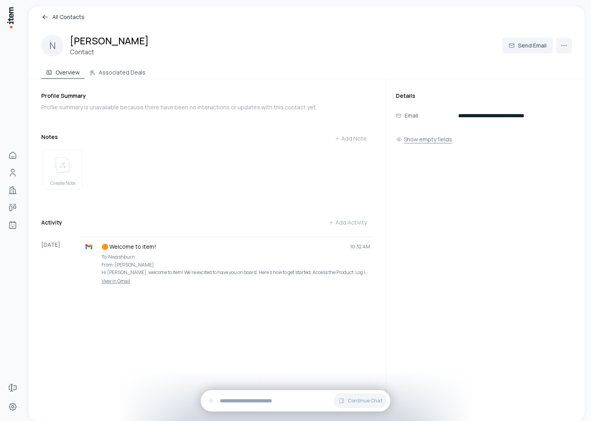
click at [416, 139] on button "Show empty fields" at bounding box center [424, 140] width 56 height 16
click at [21, 226] on link "Agents" at bounding box center [13, 225] width 16 height 16
